Goal: Transaction & Acquisition: Book appointment/travel/reservation

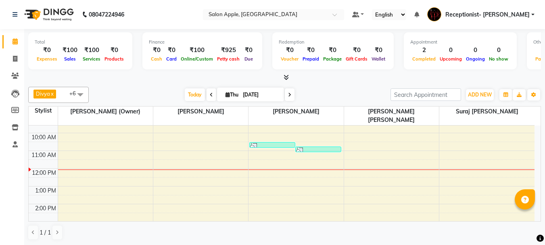
scroll to position [40, 0]
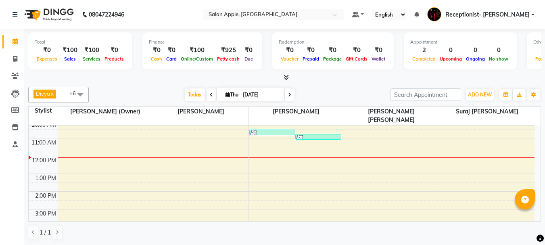
click at [253, 177] on div "8:00 AM 9:00 AM 10:00 AM 11:00 AM 12:00 PM 1:00 PM 2:00 PM 3:00 PM 4:00 PM 5:00…" at bounding box center [282, 200] width 506 height 231
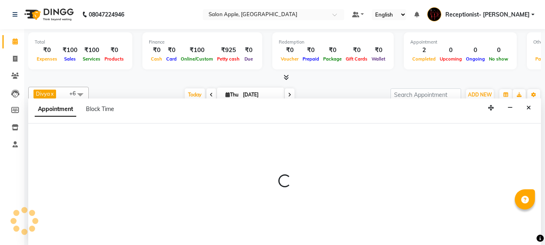
select select "50336"
select select "tentative"
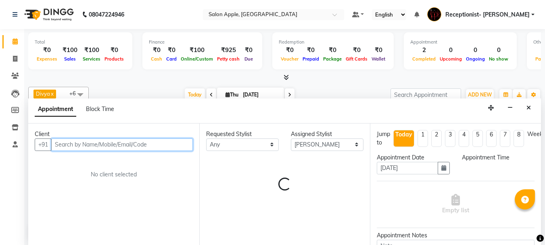
select select "810"
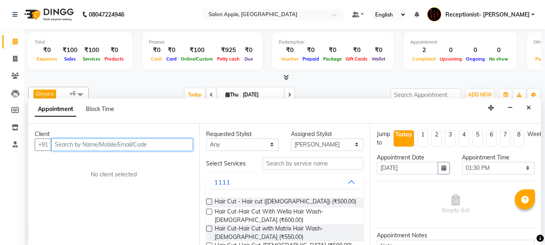
click at [67, 146] on input "text" at bounding box center [122, 144] width 142 height 13
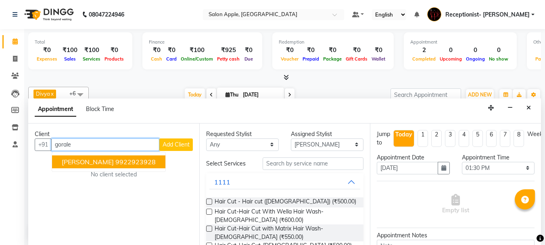
click at [109, 161] on button "[PERSON_NAME] 9922923928" at bounding box center [108, 161] width 113 height 13
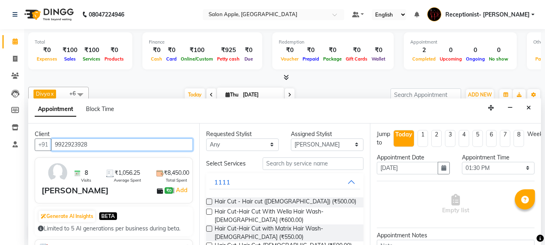
type input "9922923928"
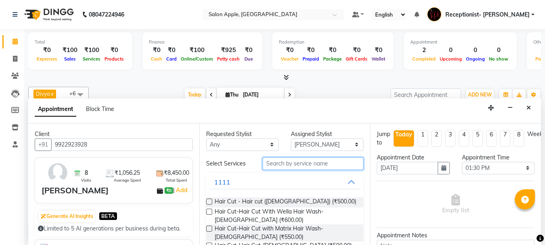
click at [314, 160] on input "text" at bounding box center [313, 163] width 101 height 13
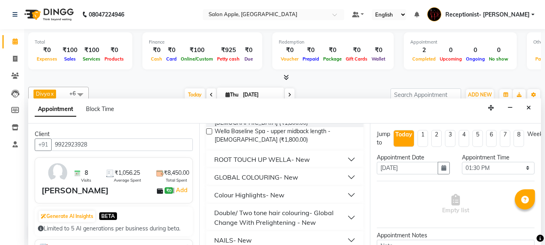
scroll to position [161, 0]
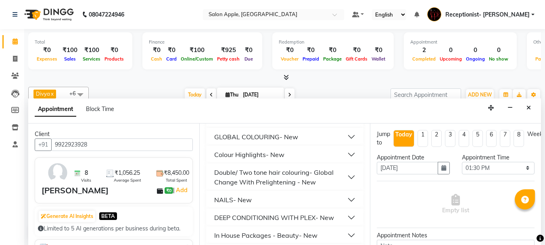
type input "1800"
click at [292, 231] on div "In House Packages - Beauty- New" at bounding box center [265, 236] width 103 height 10
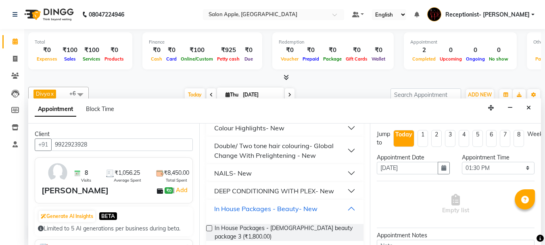
scroll to position [202, 0]
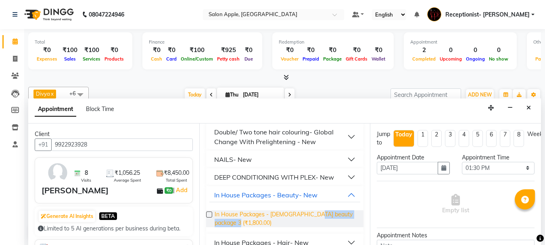
drag, startPoint x: 313, startPoint y: 205, endPoint x: 317, endPoint y: 203, distance: 4.9
click at [313, 210] on span "In House Packages - [DEMOGRAPHIC_DATA] beauty package 3 (₹1,800.00)" at bounding box center [286, 218] width 143 height 17
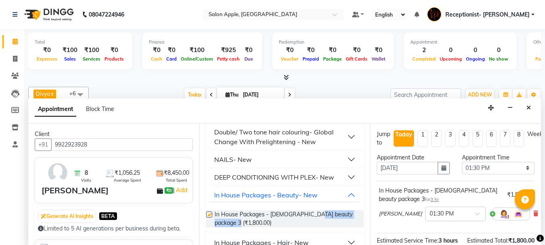
checkbox input "false"
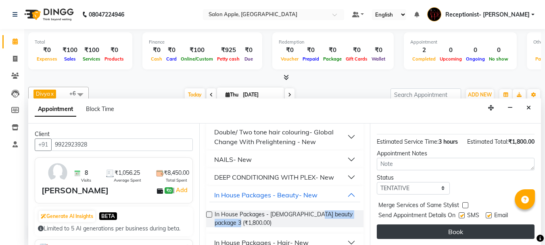
click at [449, 227] on button "Book" at bounding box center [456, 231] width 158 height 15
